Goal: Information Seeking & Learning: Learn about a topic

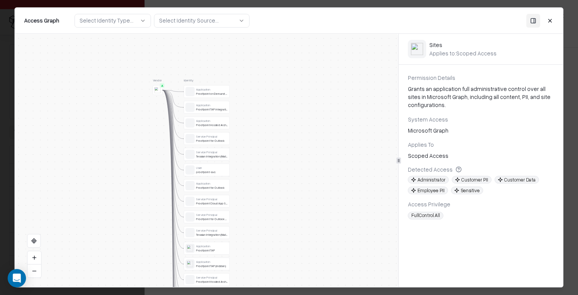
click at [198, 119] on div "Application" at bounding box center [212, 120] width 32 height 3
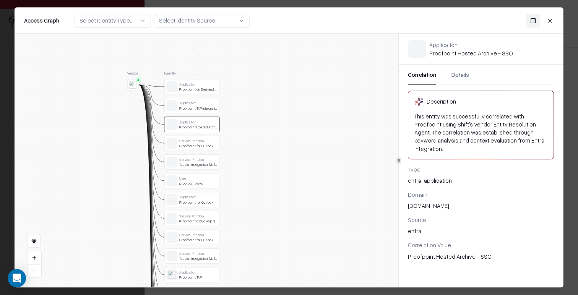
drag, startPoint x: 476, startPoint y: 78, endPoint x: 446, endPoint y: 81, distance: 30.1
click at [476, 78] on div "Correlation Details" at bounding box center [481, 78] width 146 height 14
drag, startPoint x: 446, startPoint y: 81, endPoint x: 462, endPoint y: 74, distance: 17.1
click at [446, 81] on div "Correlation Details" at bounding box center [481, 78] width 146 height 14
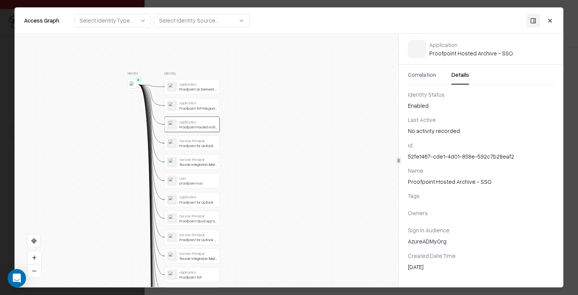
click at [462, 74] on button "Details" at bounding box center [461, 78] width 18 height 14
click at [551, 21] on button "Close" at bounding box center [551, 21] width 14 height 14
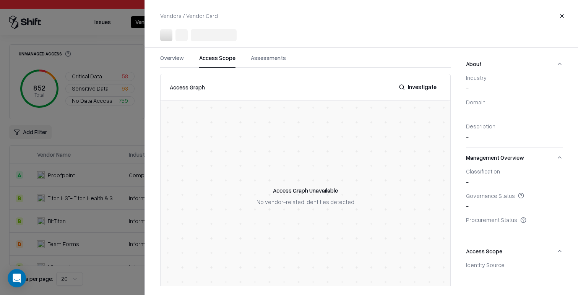
click at [67, 124] on div at bounding box center [289, 147] width 578 height 295
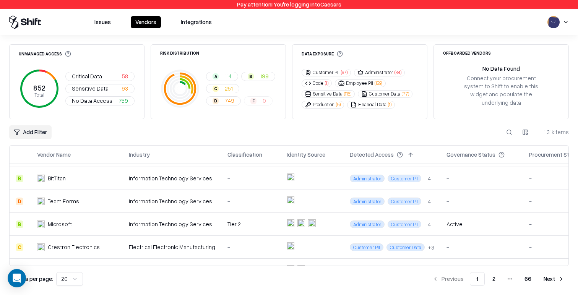
scroll to position [50, 0]
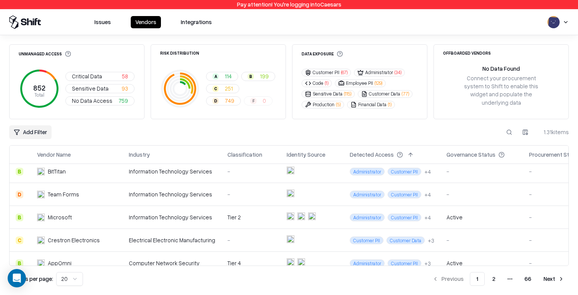
click at [176, 220] on td "Information Technology Services" at bounding box center [172, 217] width 99 height 23
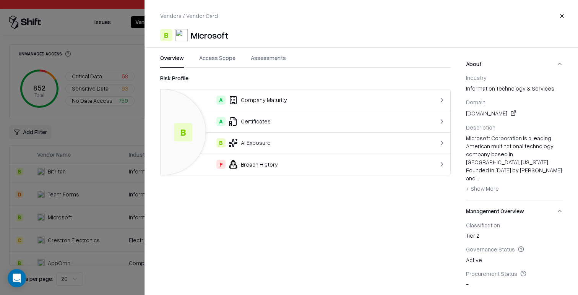
click at [220, 54] on button "Access Scope" at bounding box center [217, 61] width 36 height 14
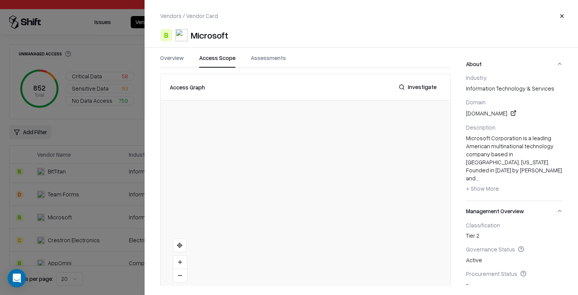
drag, startPoint x: 220, startPoint y: 54, endPoint x: 422, endPoint y: 92, distance: 206.2
click at [249, 140] on div "Vendor B Identity User [EMAIL_ADDRESS][DOMAIN_NAME] Service Principal Verifiabl…" at bounding box center [306, 196] width 290 height 191
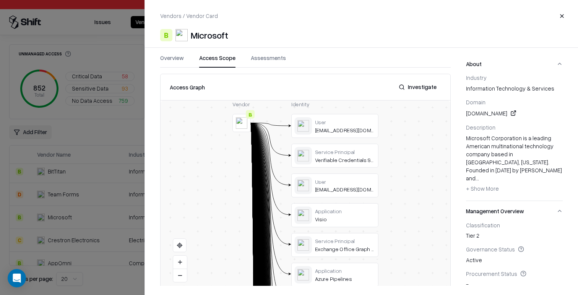
click at [422, 92] on button "Investigate" at bounding box center [417, 87] width 47 height 14
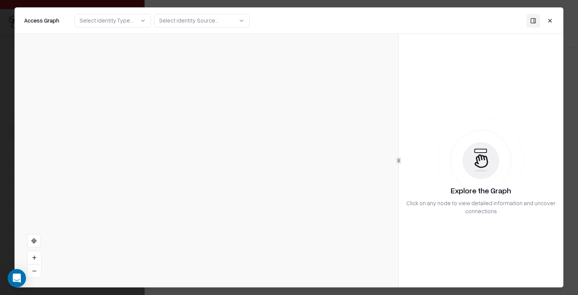
click at [550, 17] on button "Close" at bounding box center [551, 21] width 14 height 14
click at [550, 22] on button "Close" at bounding box center [551, 21] width 14 height 14
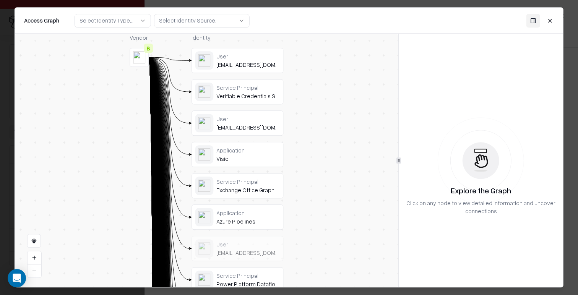
click at [549, 18] on button "Close" at bounding box center [551, 21] width 14 height 14
click at [564, 11] on button "Close" at bounding box center [562, 16] width 14 height 14
